Goal: Information Seeking & Learning: Learn about a topic

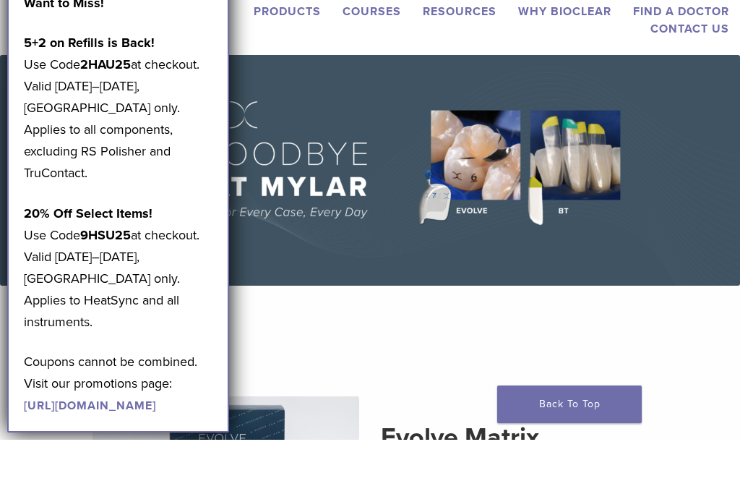
scroll to position [42, 0]
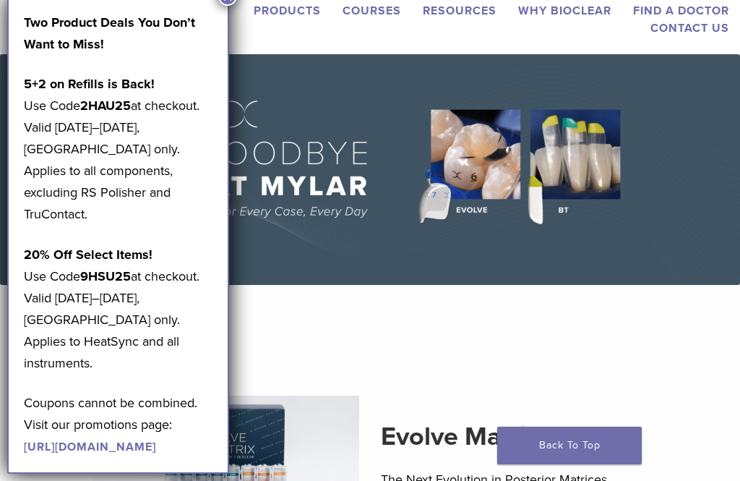
click at [672, 347] on section "Evolve Matrix The Next Evolution in Posterior Matrices Learn More" at bounding box center [370, 459] width 762 height 313
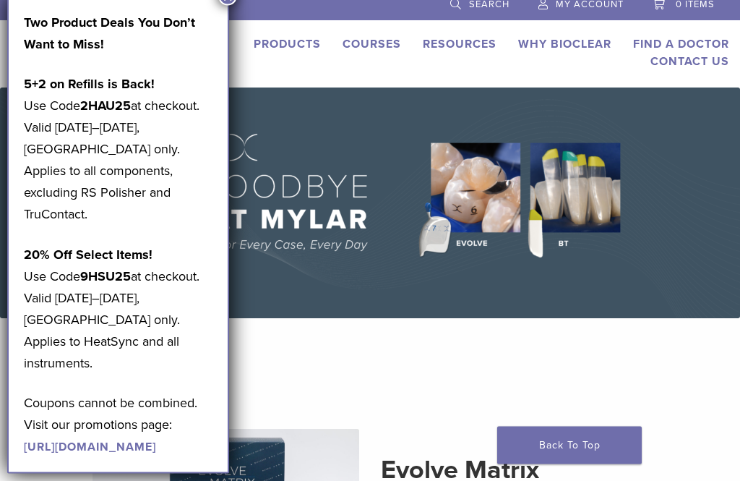
scroll to position [0, 0]
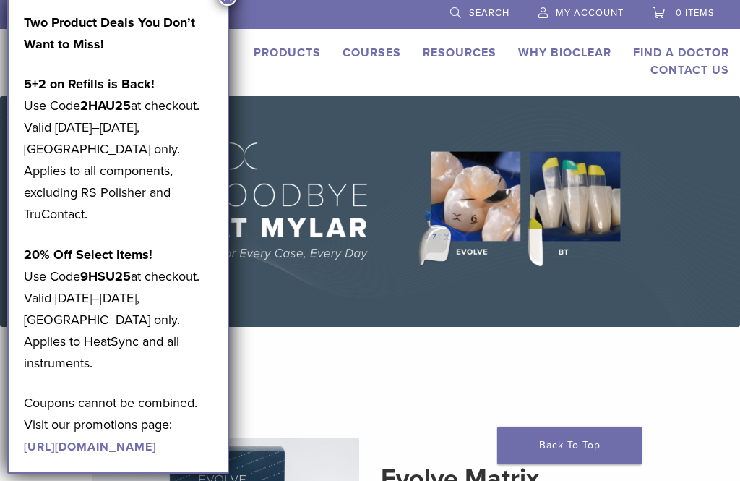
click at [688, 235] on img at bounding box center [370, 211] width 740 height 230
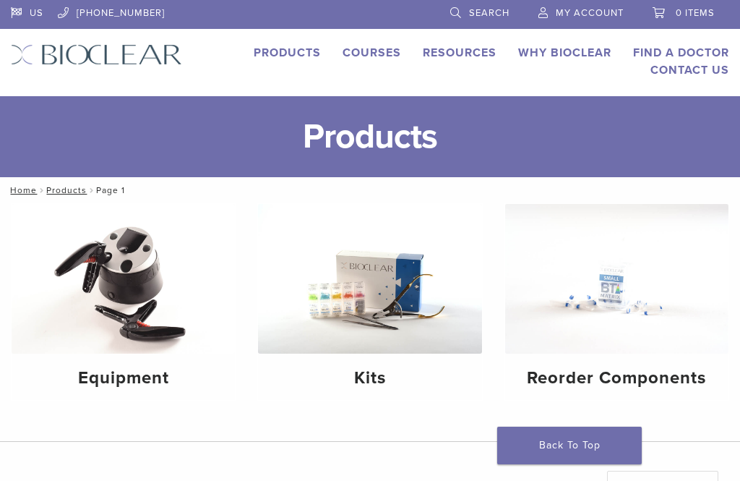
click at [298, 55] on link "Products" at bounding box center [287, 53] width 67 height 14
click at [561, 54] on link "Why Bioclear" at bounding box center [564, 53] width 93 height 14
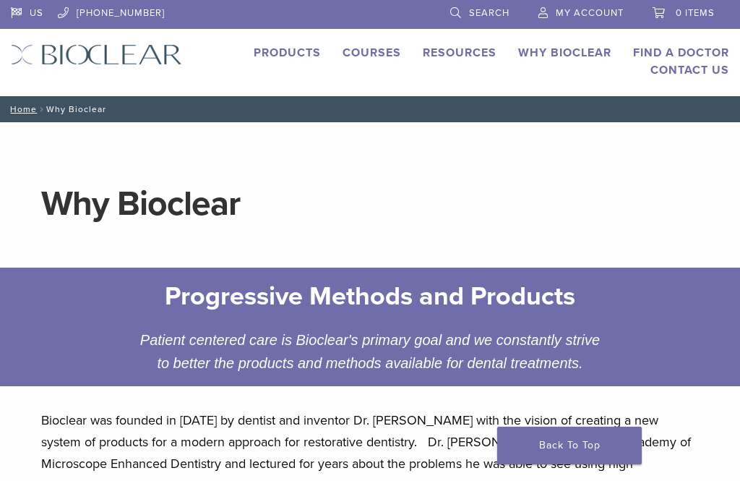
click at [579, 51] on link "Why Bioclear" at bounding box center [564, 53] width 93 height 14
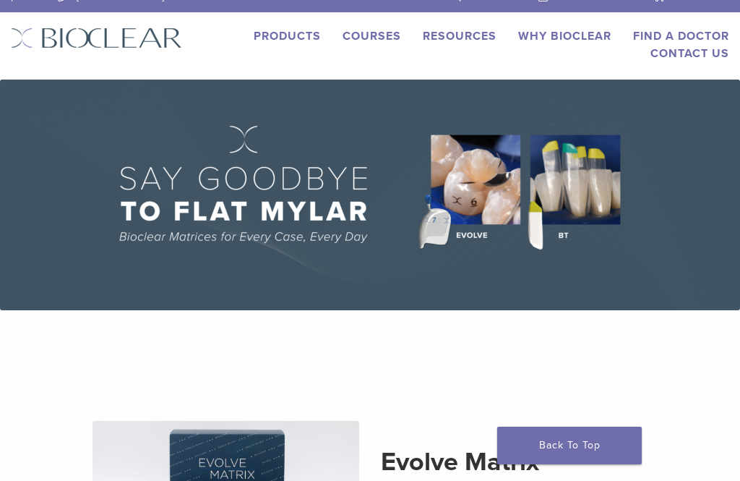
scroll to position [5, 0]
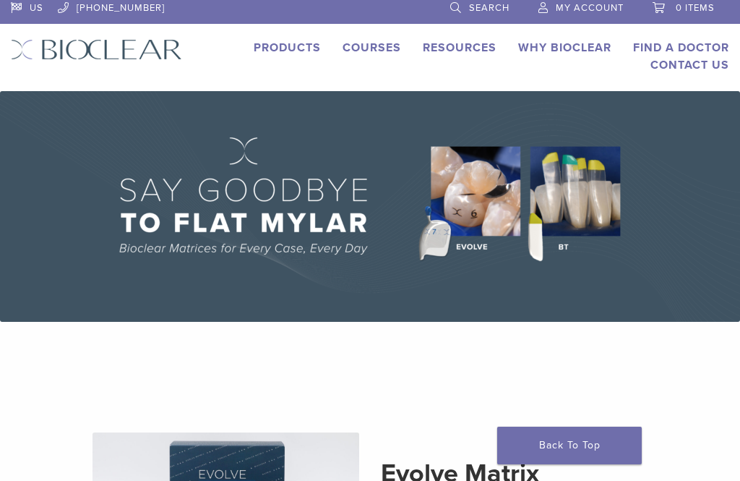
click at [582, 204] on img at bounding box center [370, 206] width 740 height 230
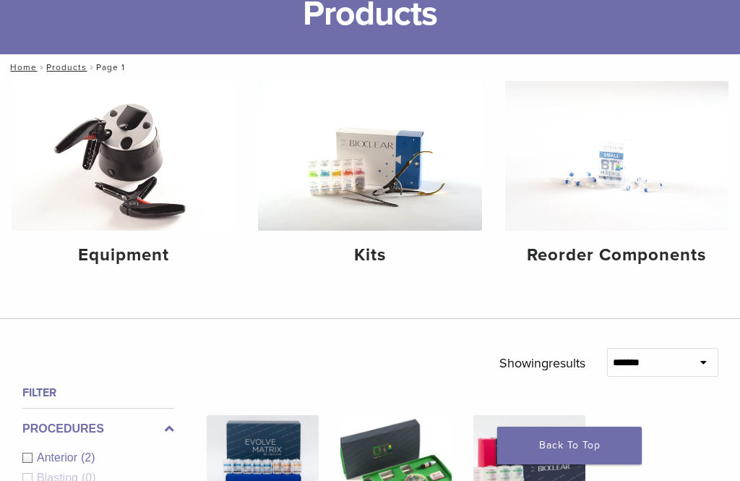
scroll to position [124, 0]
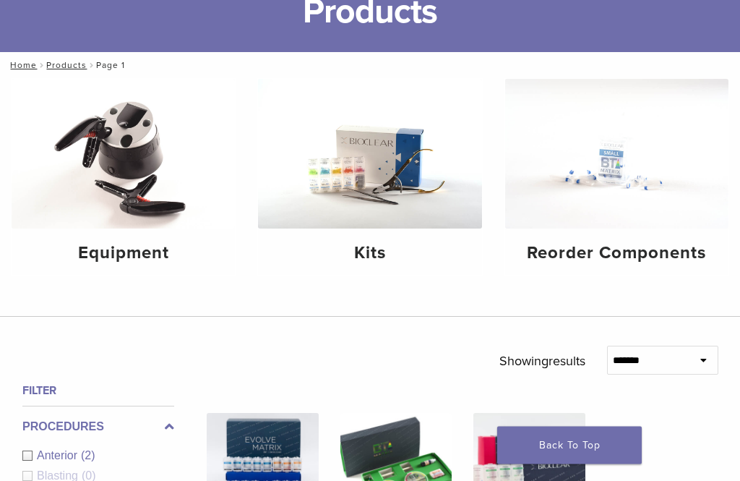
click at [642, 267] on h4 "Reorder Components" at bounding box center [617, 254] width 200 height 26
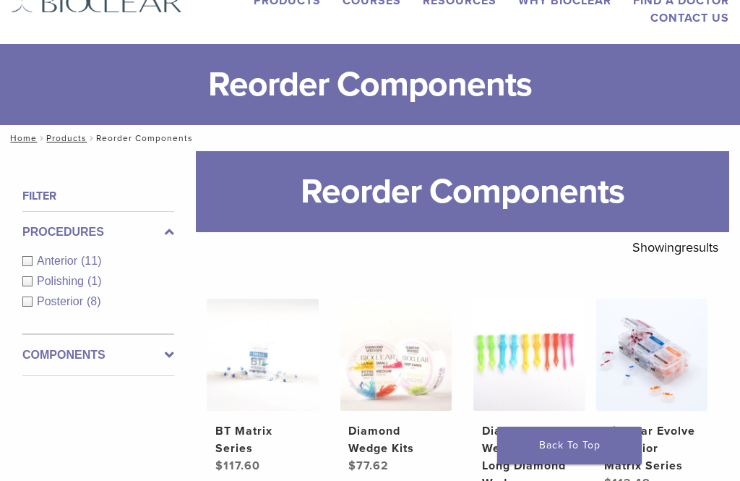
scroll to position [155, 0]
